Goal: Task Accomplishment & Management: Manage account settings

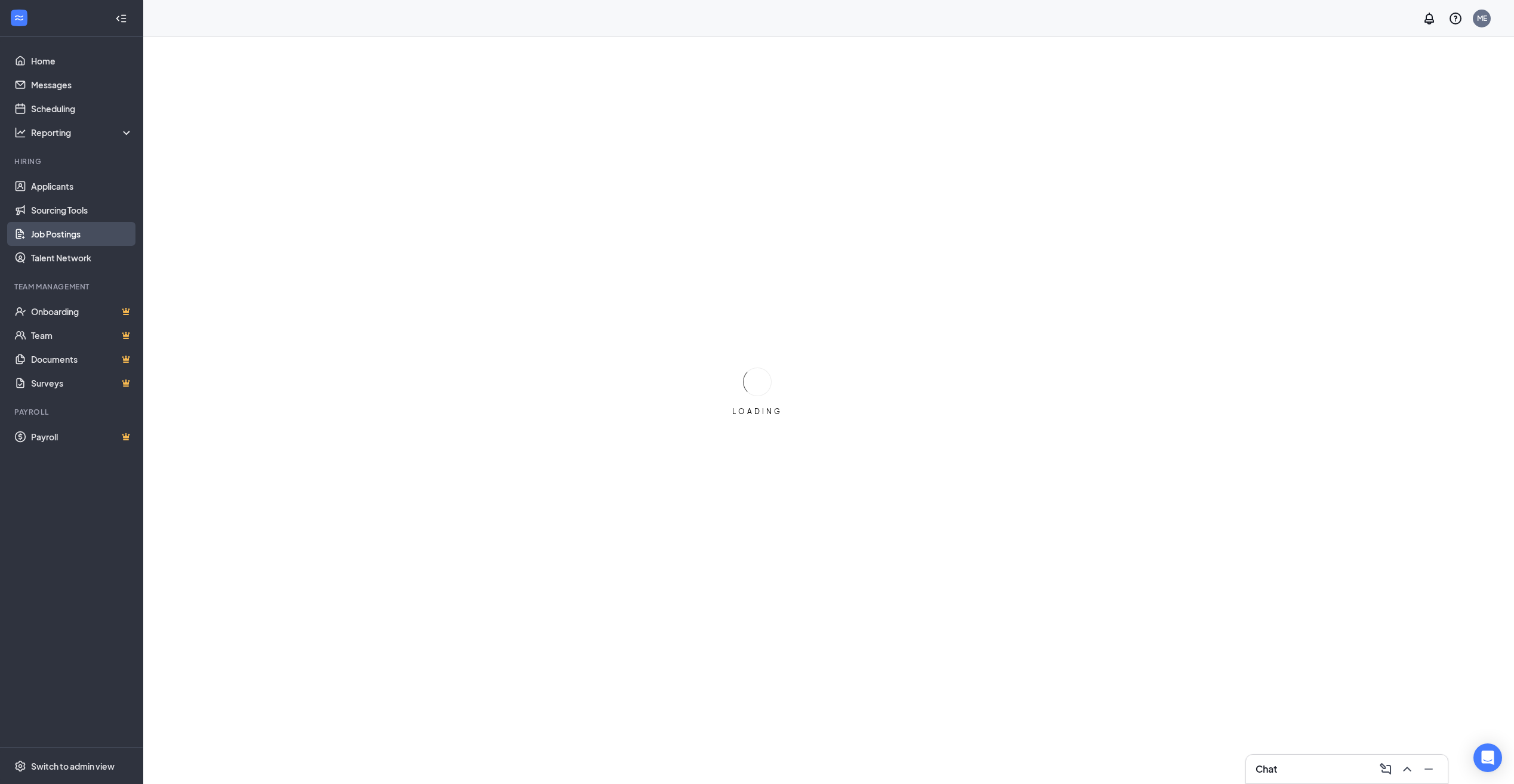
click at [53, 238] on link "Job Postings" at bounding box center [82, 234] width 102 height 24
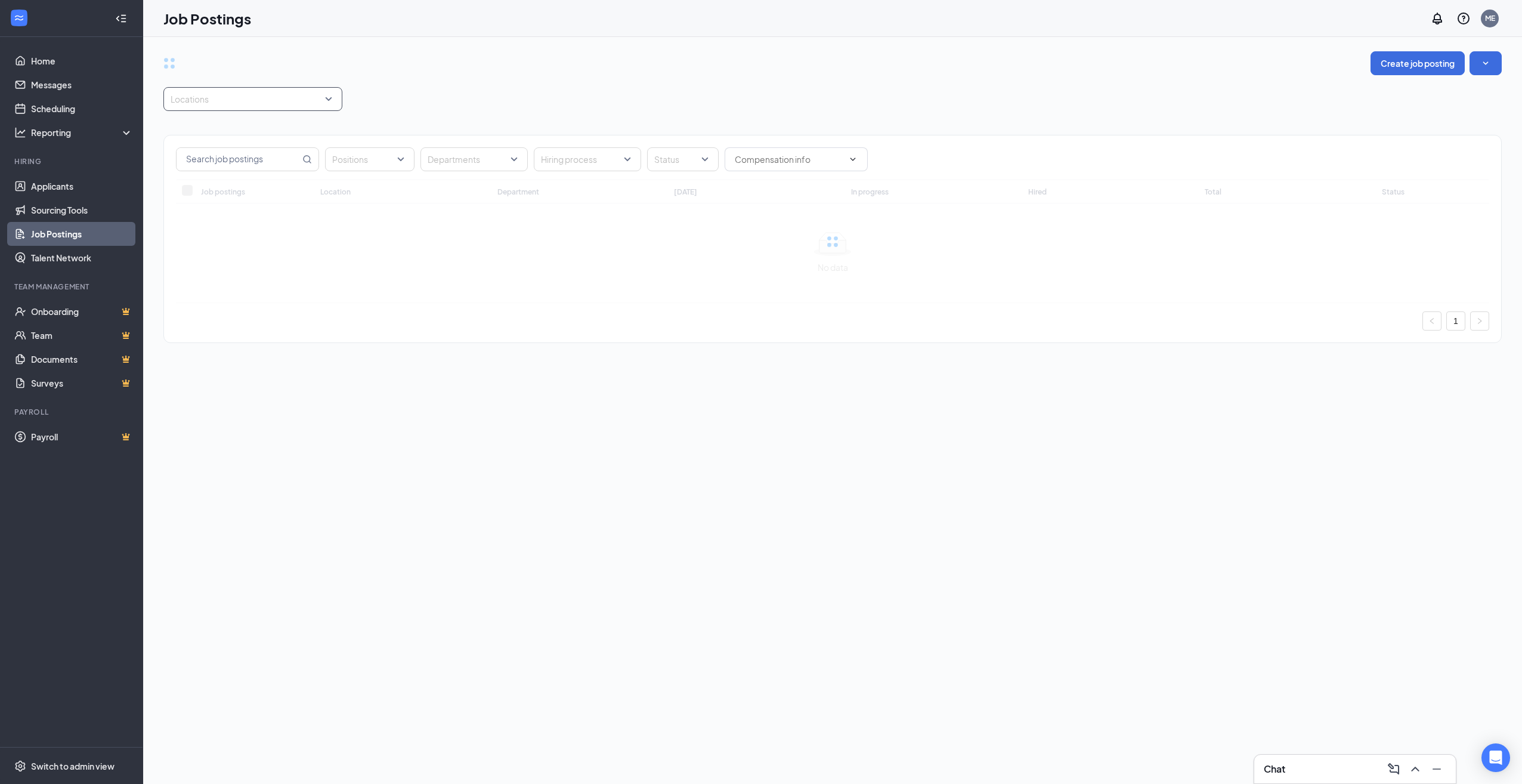
click at [213, 103] on div at bounding box center [247, 99] width 161 height 19
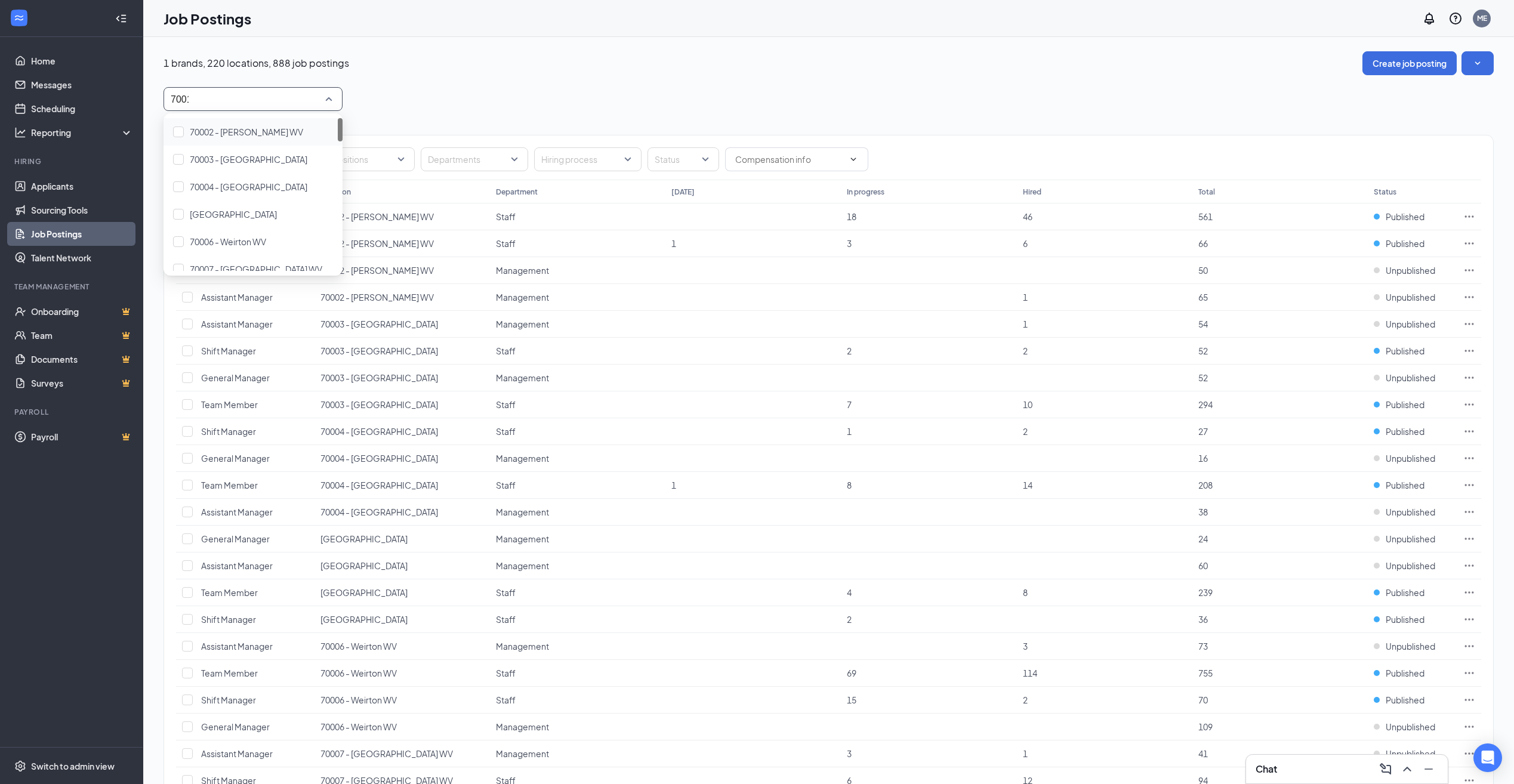
type input "70010"
click at [216, 131] on span "70010 - [GEOGRAPHIC_DATA] (Co-Brand LJ&AW)" at bounding box center [285, 131] width 191 height 11
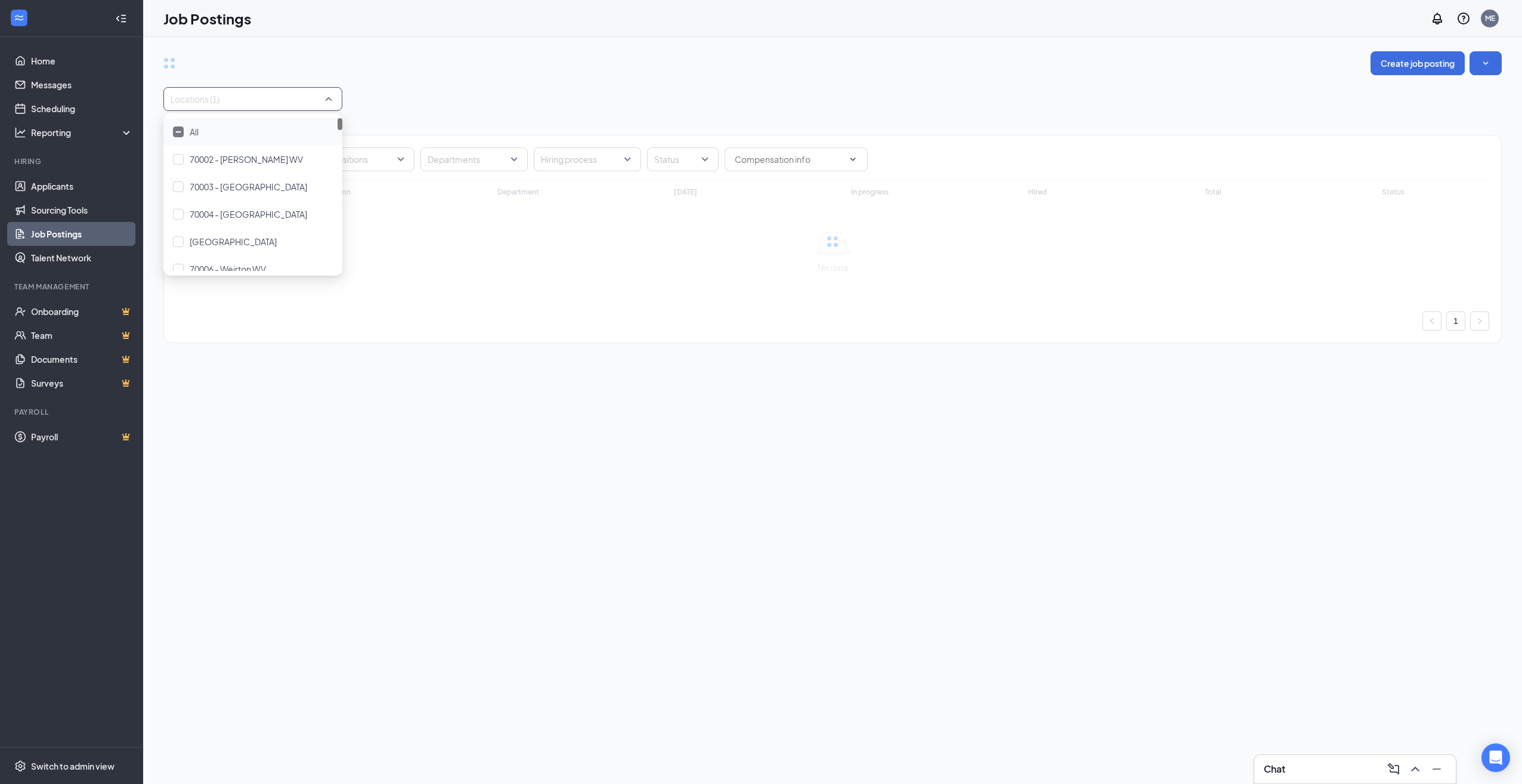
click at [438, 98] on div "Locations (1)" at bounding box center [833, 99] width 1339 height 24
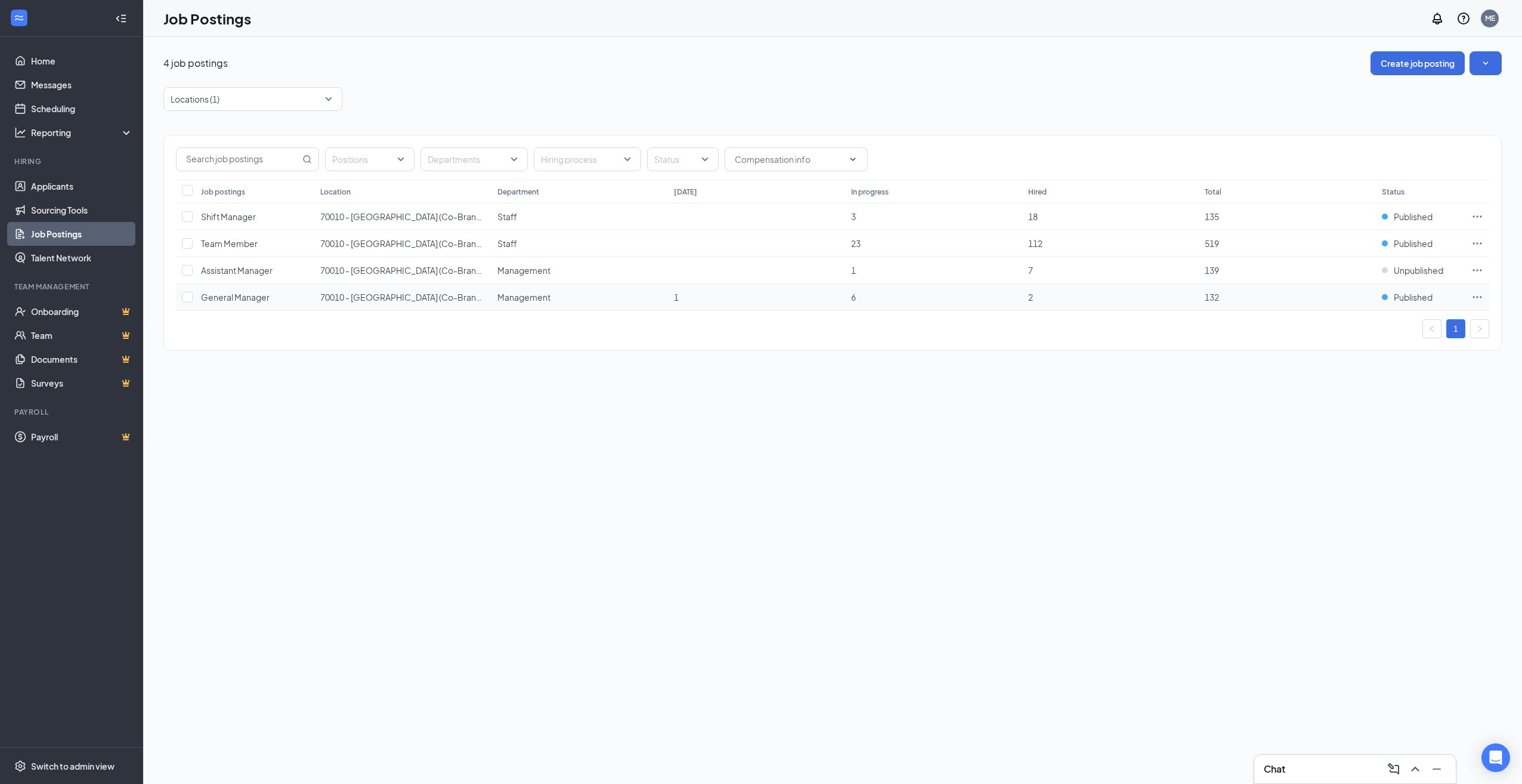
click at [1479, 296] on icon "Ellipses" at bounding box center [1478, 297] width 12 height 12
click at [1347, 427] on span "View applicants" at bounding box center [1344, 426] width 61 height 11
click at [214, 103] on div at bounding box center [247, 99] width 161 height 19
type input "70023"
click at [213, 123] on div "70023 - Morgantown WV" at bounding box center [252, 132] width 179 height 27
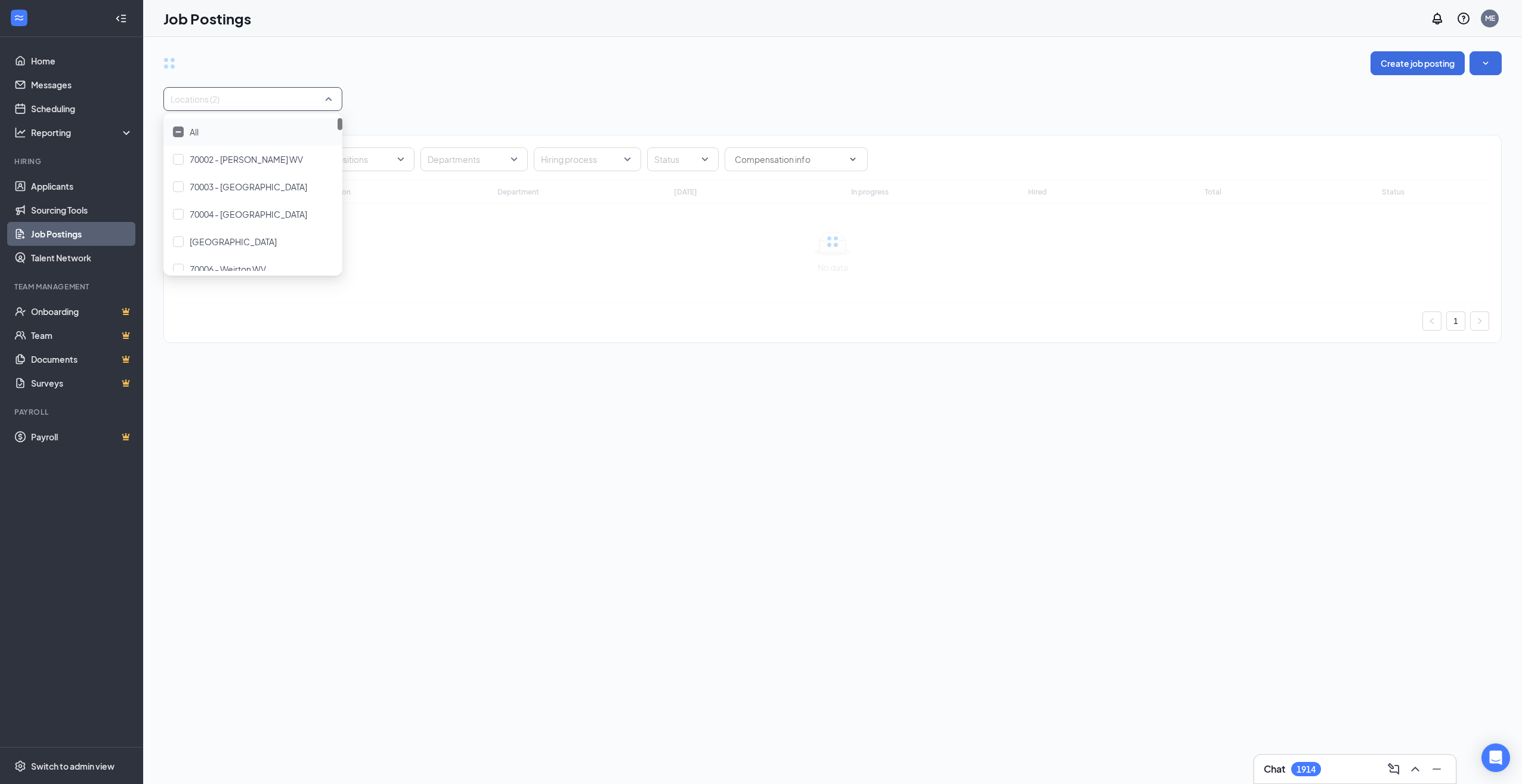
click at [520, 82] on div "Create job posting Locations (2) Positions Departments Hiring process Status Jo…" at bounding box center [833, 203] width 1339 height 304
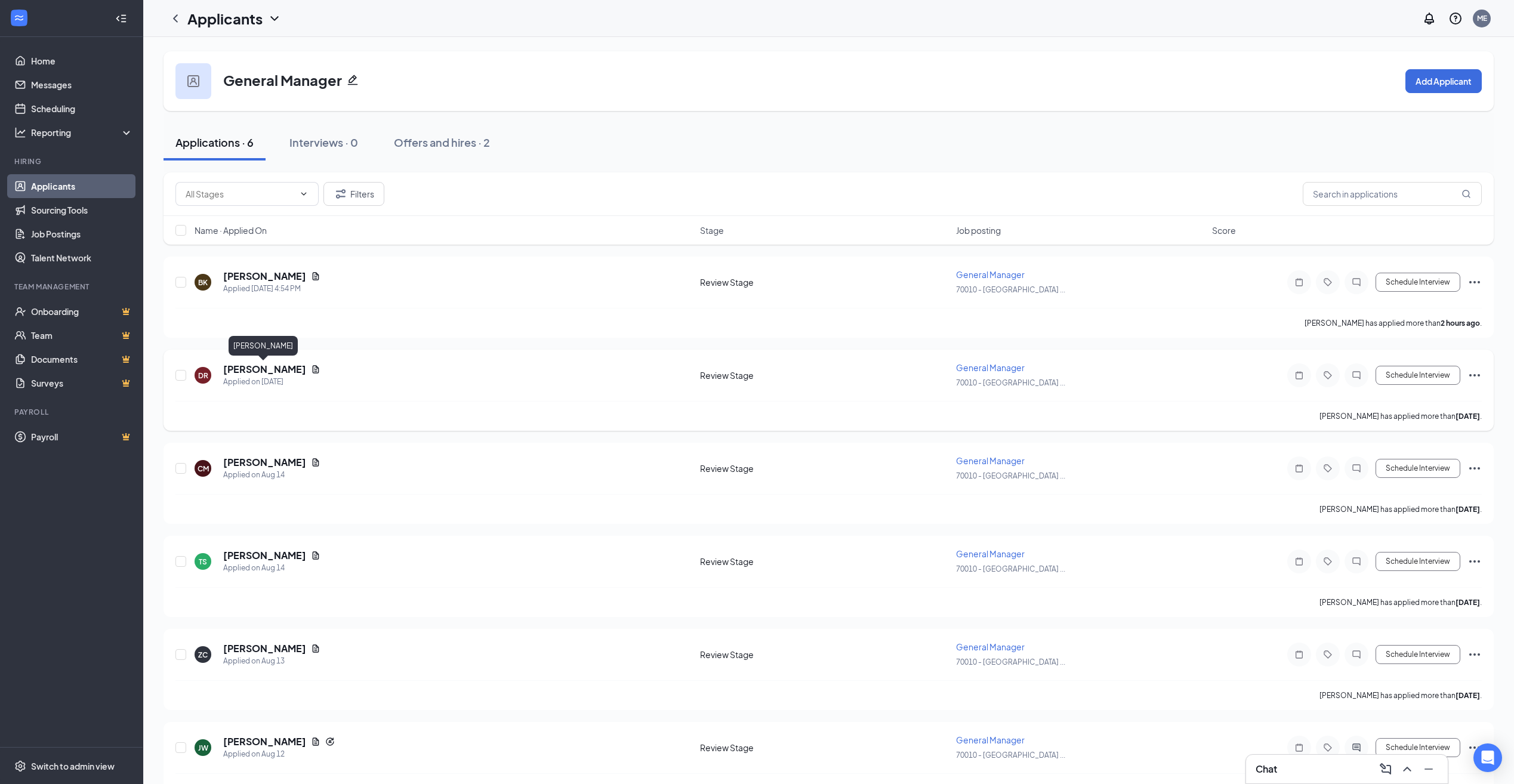
click at [277, 365] on h5 "[PERSON_NAME]" at bounding box center [264, 369] width 83 height 13
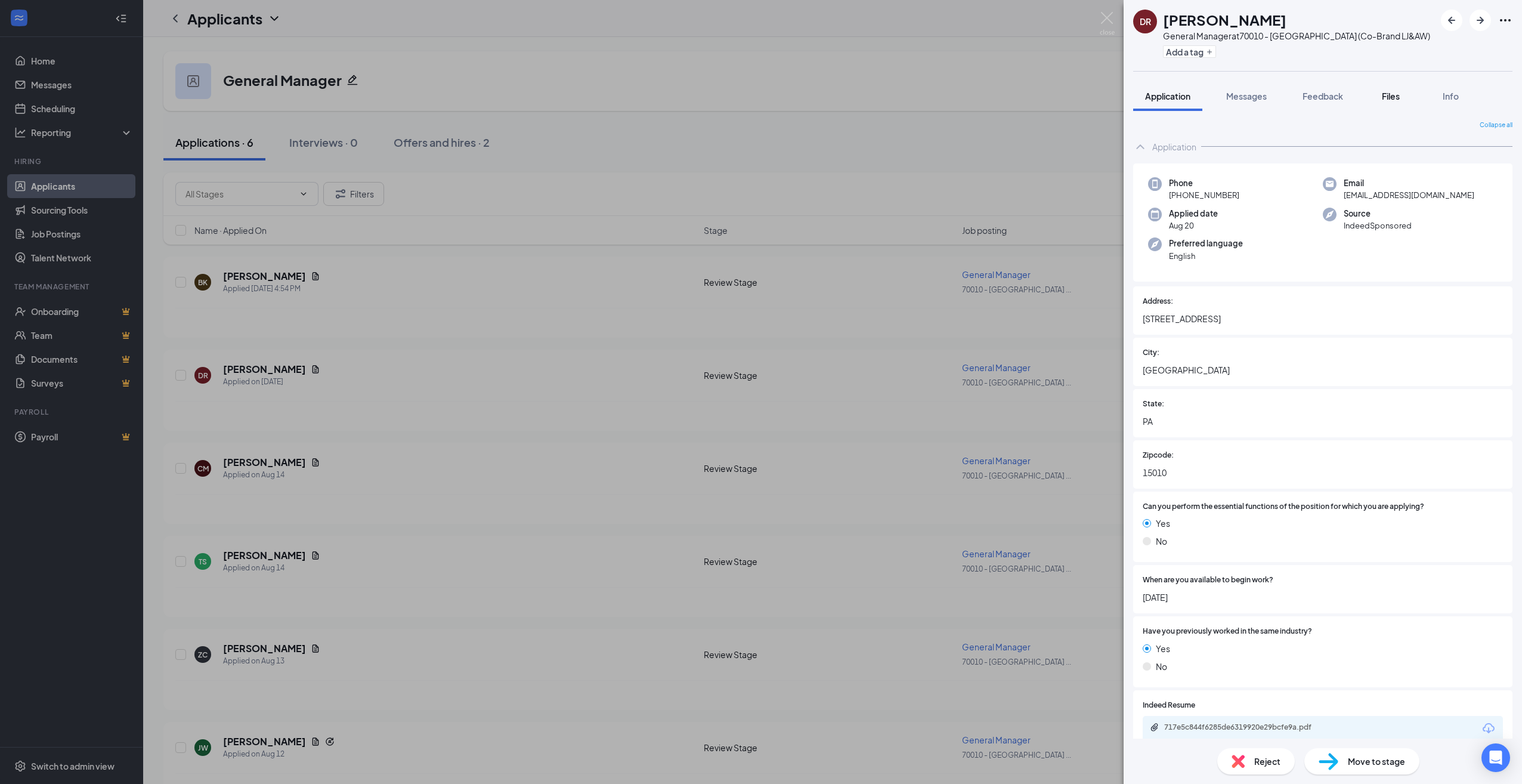
click at [1388, 95] on span "Files" at bounding box center [1391, 95] width 18 height 11
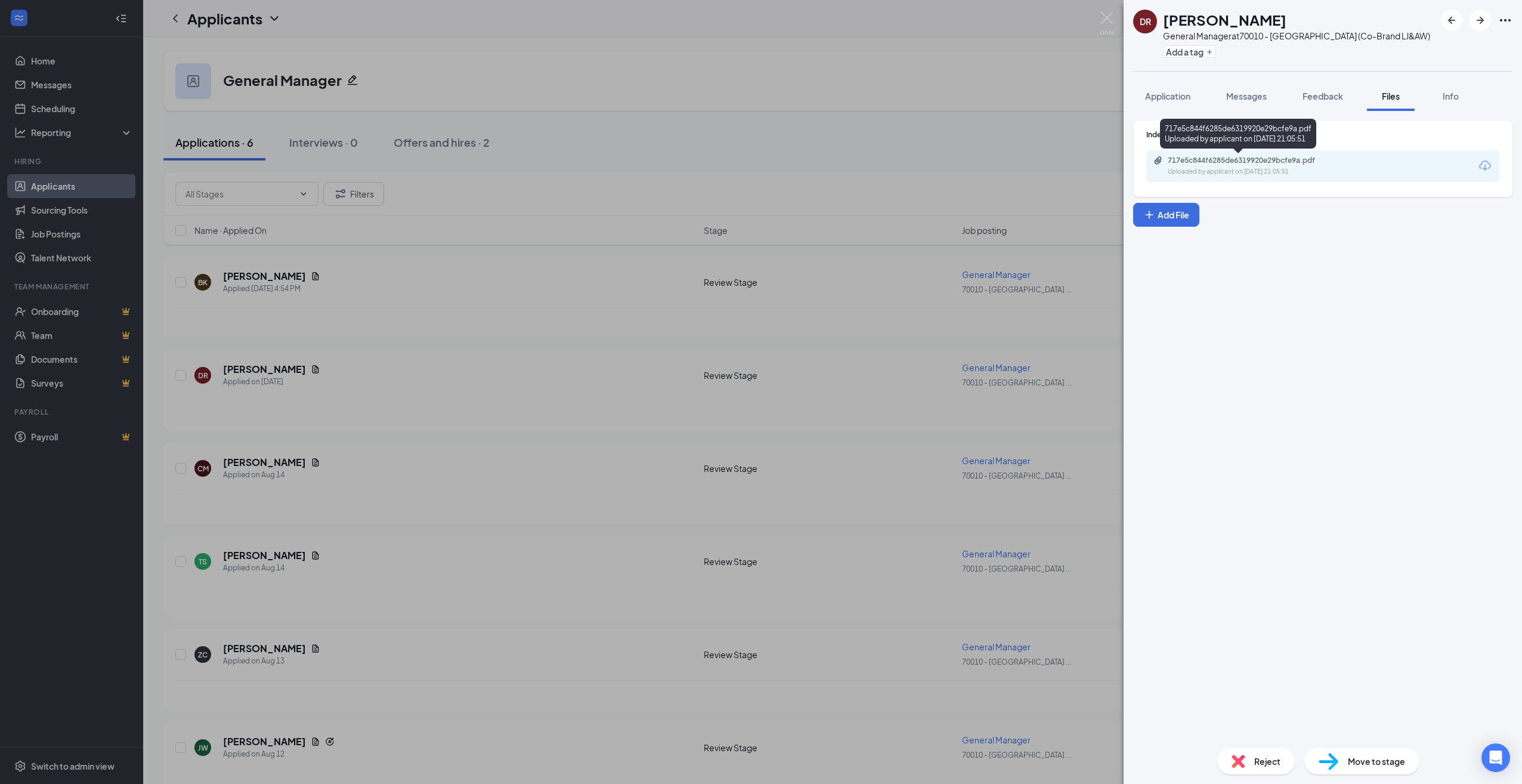
click at [1213, 162] on div "717e5c844f6285de6319920e29bcfe9a.pdf" at bounding box center [1251, 161] width 167 height 10
click at [1260, 759] on span "Reject" at bounding box center [1267, 761] width 26 height 13
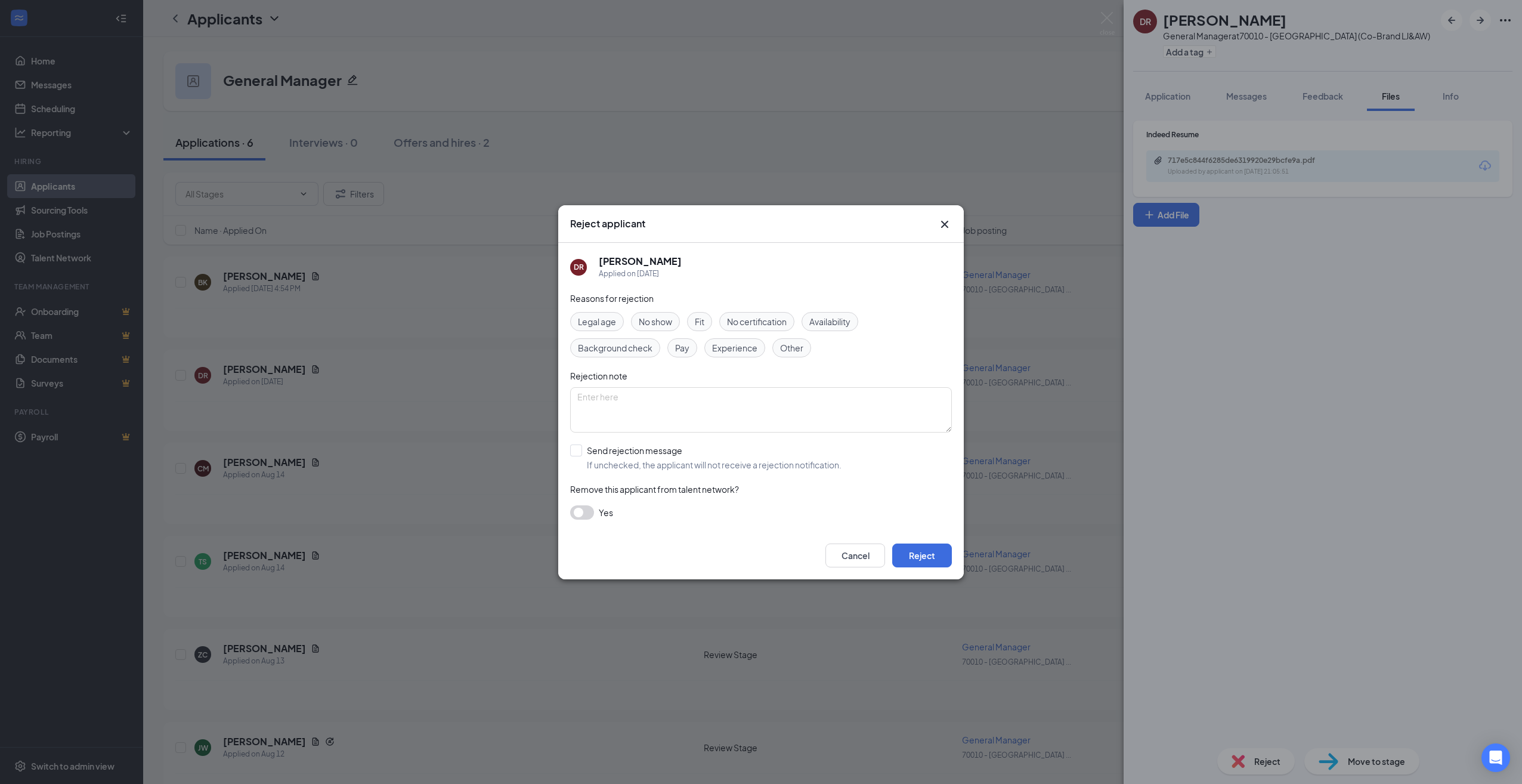
click at [752, 348] on span "Experience" at bounding box center [735, 348] width 45 height 13
click at [942, 549] on button "Reject" at bounding box center [922, 555] width 60 height 24
